Goal: Book appointment/travel/reservation

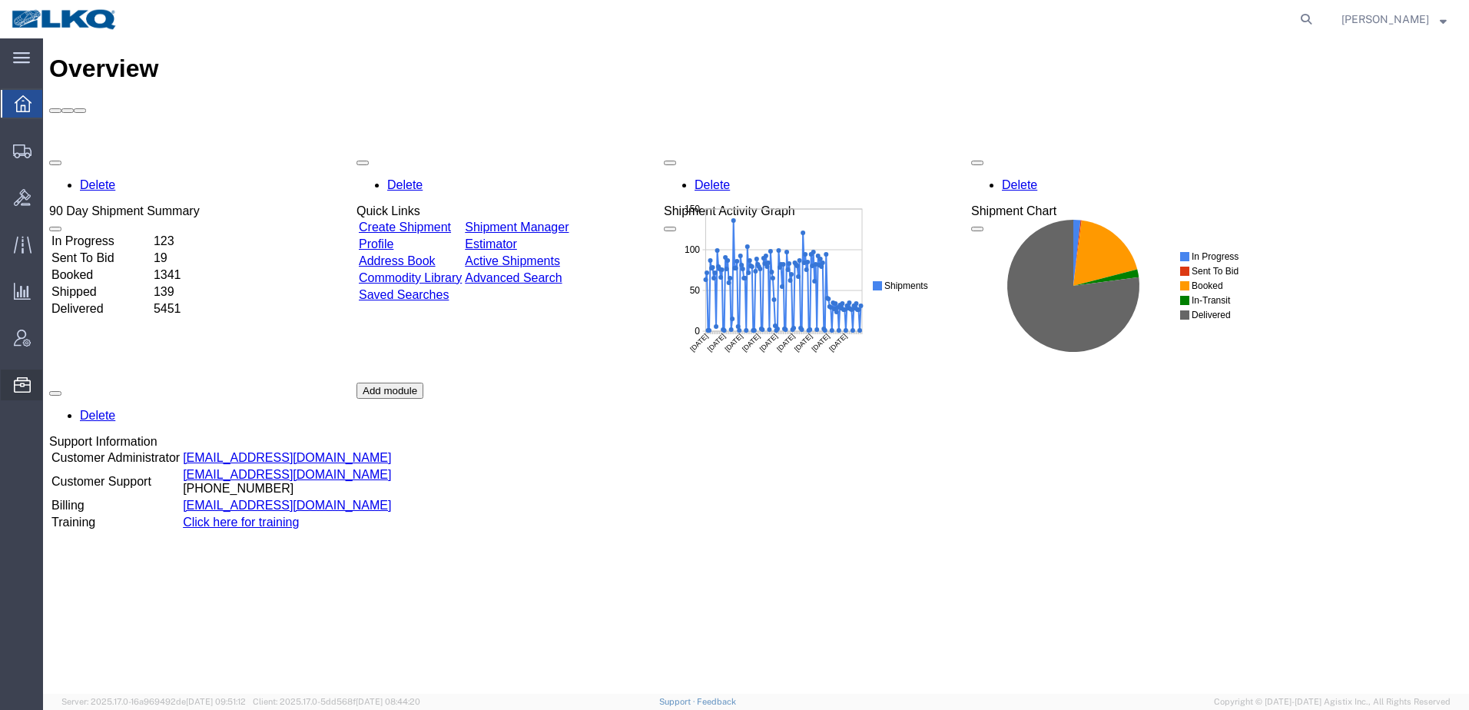
click at [0, 0] on span "Location Appointment" at bounding box center [0, 0] width 0 height 0
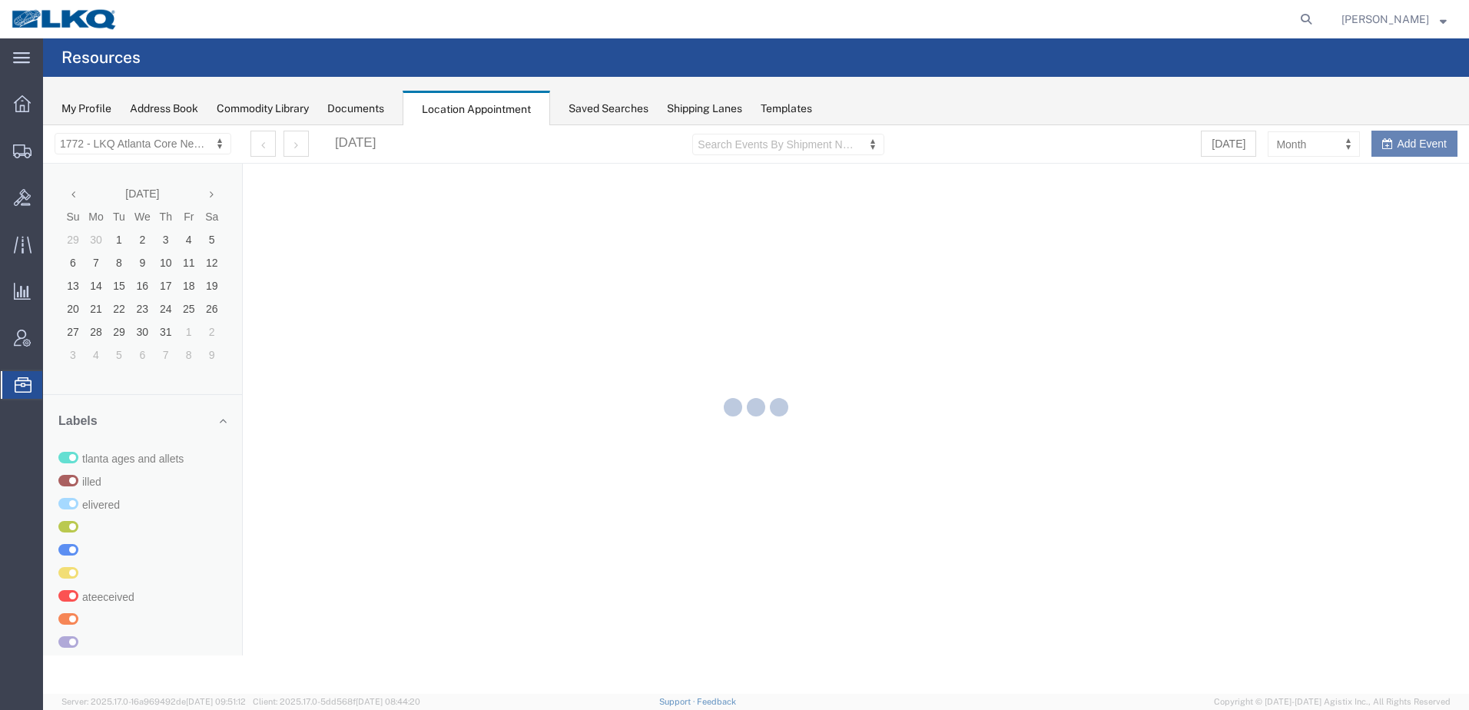
select select "30704"
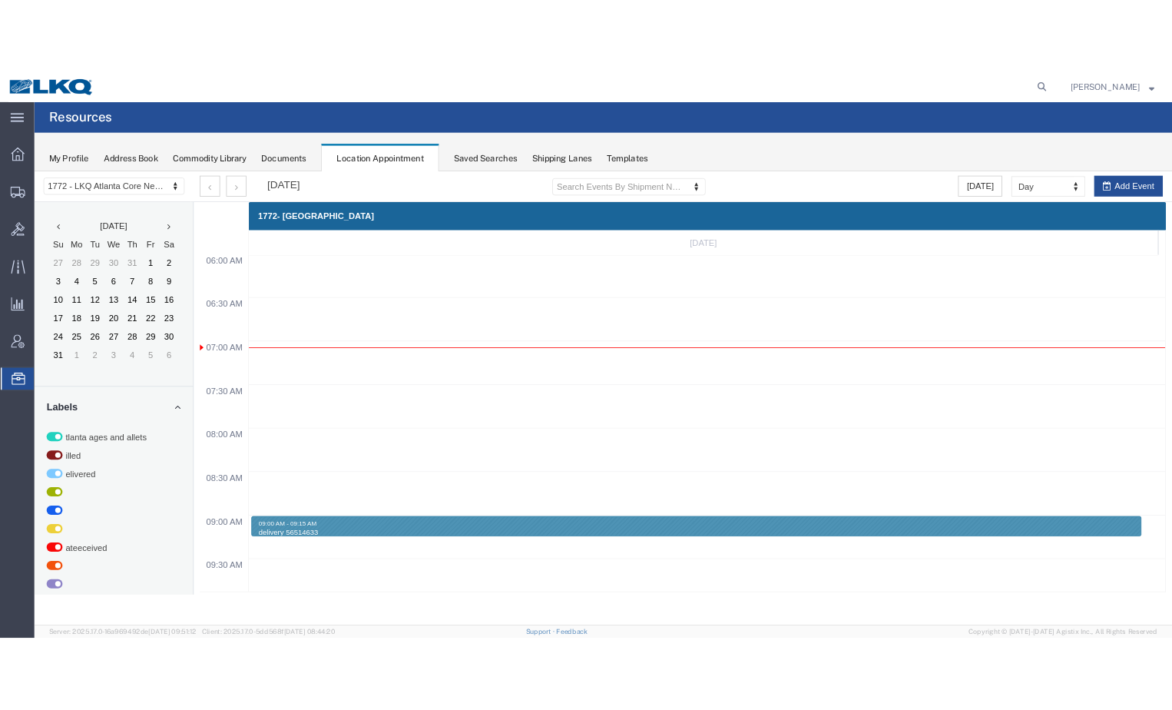
scroll to position [655, 0]
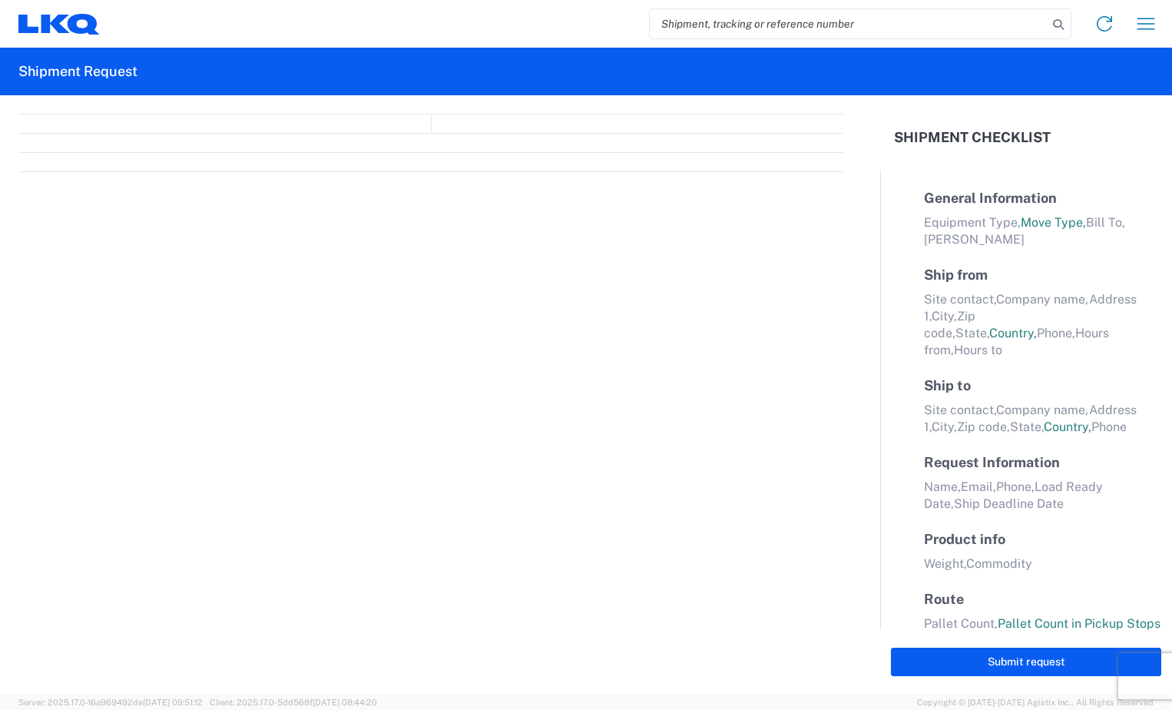
select select "FULL"
select select "LBS"
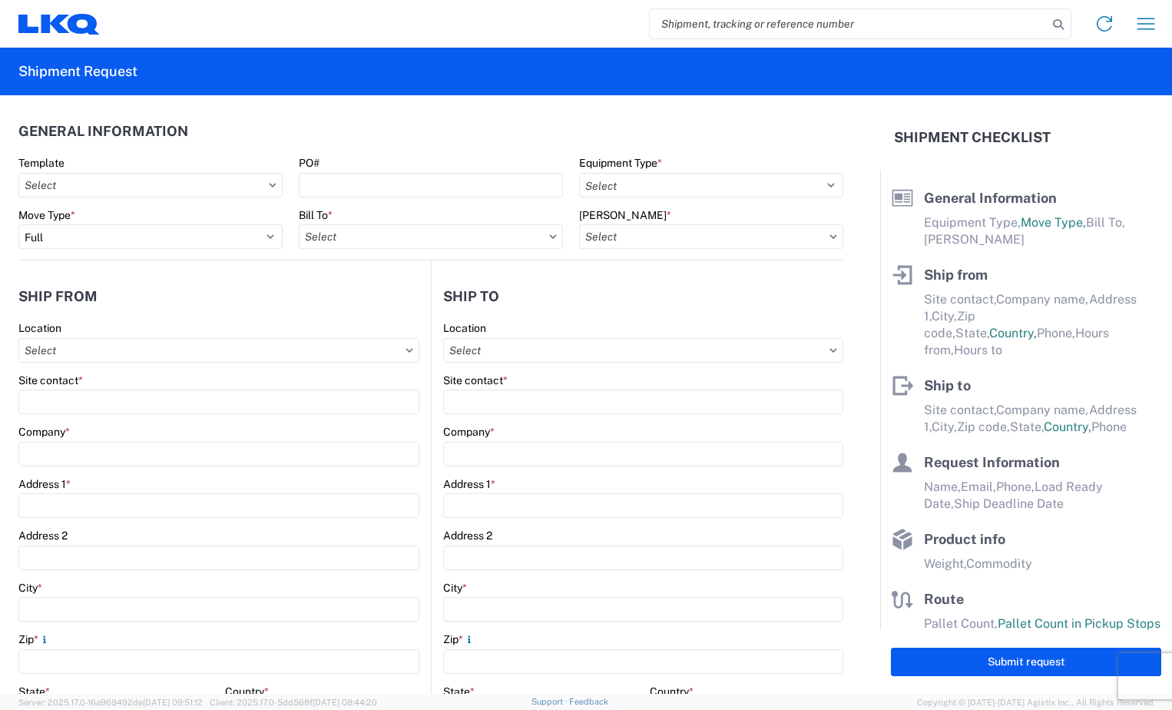
click at [887, 28] on input "search" at bounding box center [849, 23] width 398 height 29
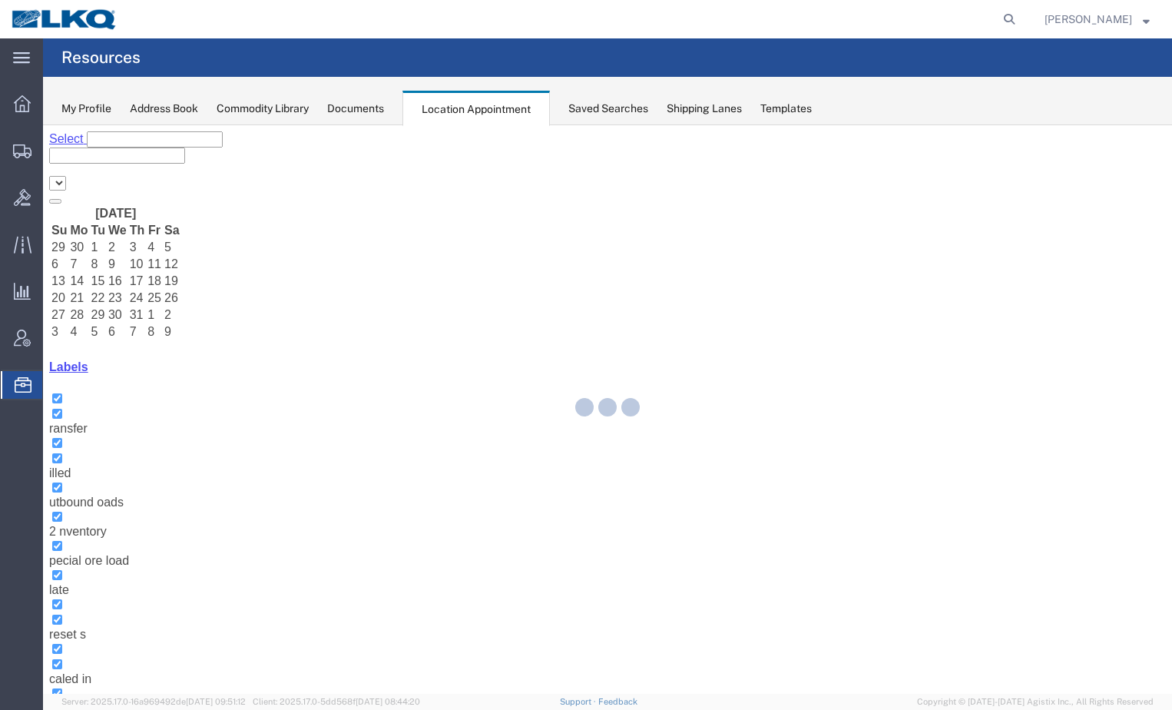
select select "30704"
